Goal: Use online tool/utility: Utilize a website feature to perform a specific function

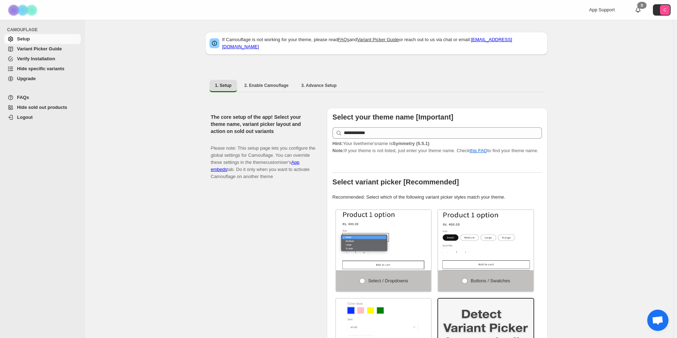
click at [49, 67] on span "Hide specific variants" at bounding box center [41, 68] width 48 height 5
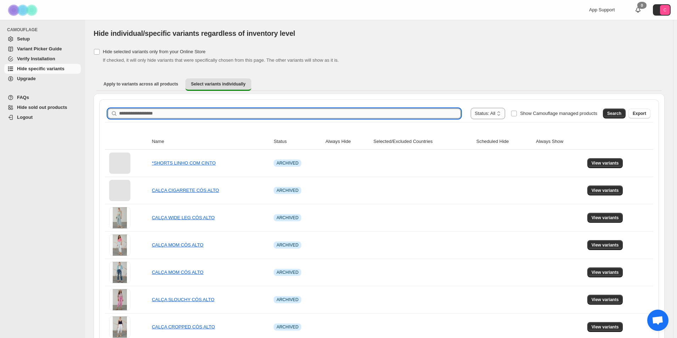
click at [128, 115] on input "Search product name" at bounding box center [290, 114] width 342 height 10
paste input "**********"
type input "**********"
click at [614, 115] on span "Search" at bounding box center [615, 114] width 14 height 6
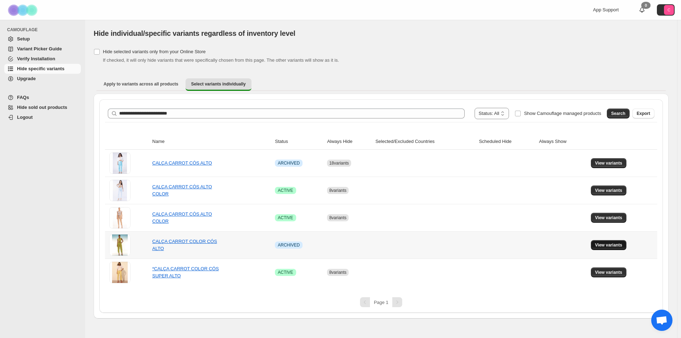
click at [619, 245] on span "View variants" at bounding box center [608, 245] width 27 height 6
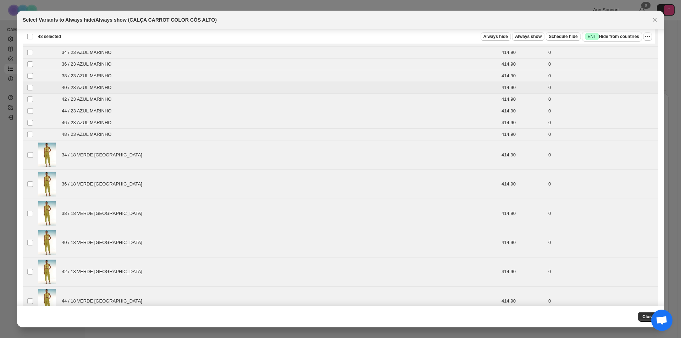
scroll to position [262, 0]
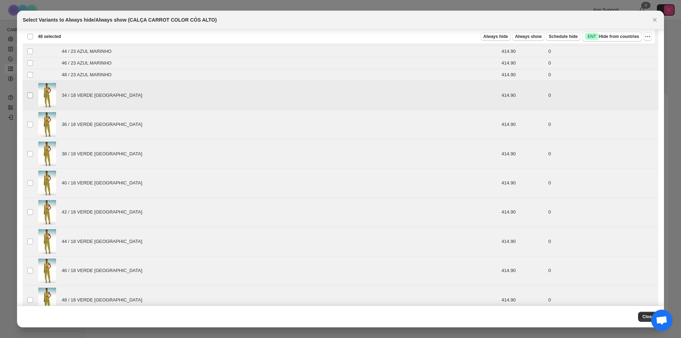
click at [27, 93] on span ":r6:" at bounding box center [30, 95] width 6 height 6
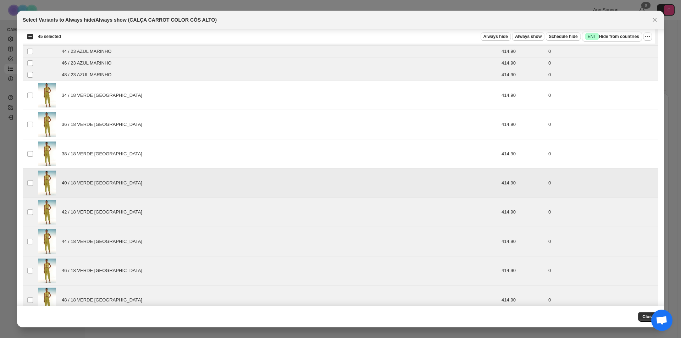
click at [31, 179] on td "Select product variant" at bounding box center [29, 182] width 13 height 29
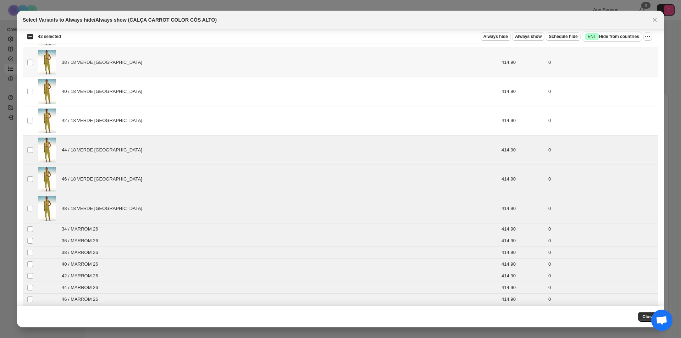
scroll to position [369, 0]
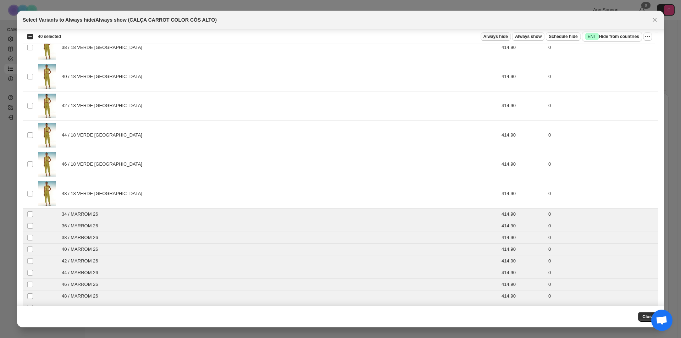
click at [502, 37] on span "Always hide" at bounding box center [495, 37] width 24 height 6
